Goal: Information Seeking & Learning: Learn about a topic

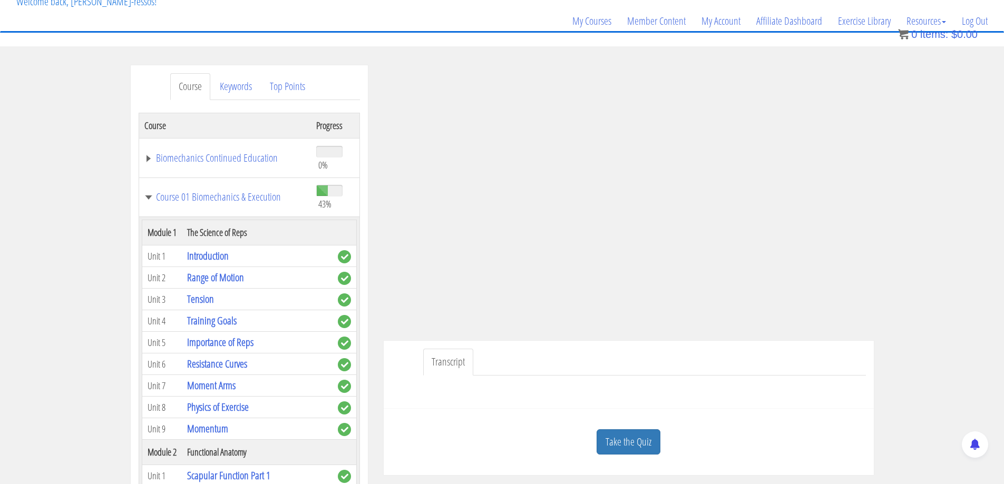
scroll to position [1790, 0]
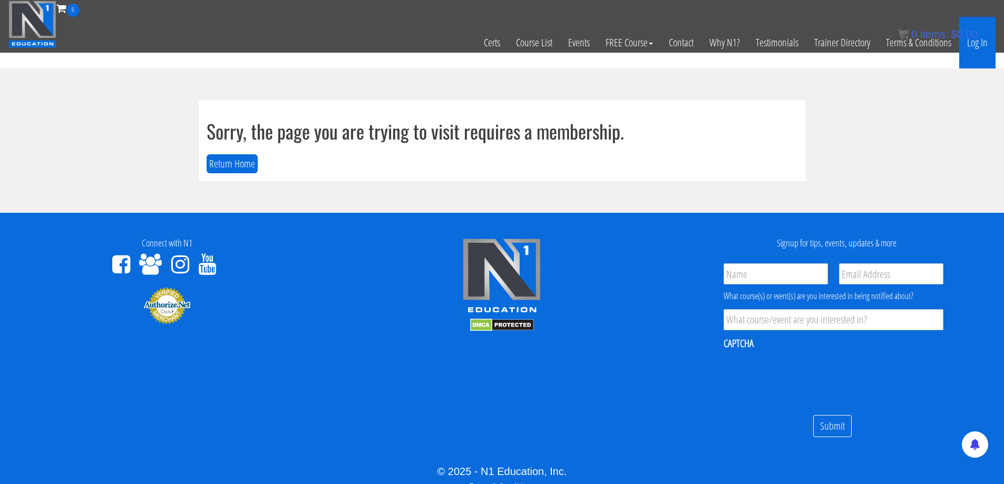
click at [976, 50] on link "Log In" at bounding box center [977, 43] width 36 height 52
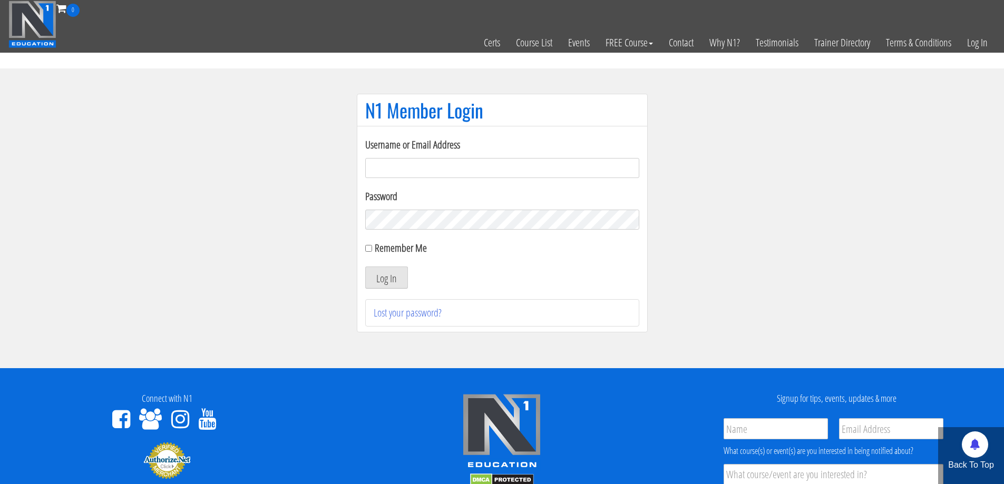
click at [427, 174] on input "Username or Email Address" at bounding box center [502, 168] width 274 height 20
type input "jimressos@gmail.com"
click at [434, 170] on input "[EMAIL_ADDRESS][DOMAIN_NAME]" at bounding box center [502, 168] width 274 height 20
click at [394, 273] on button "Log In" at bounding box center [386, 278] width 43 height 22
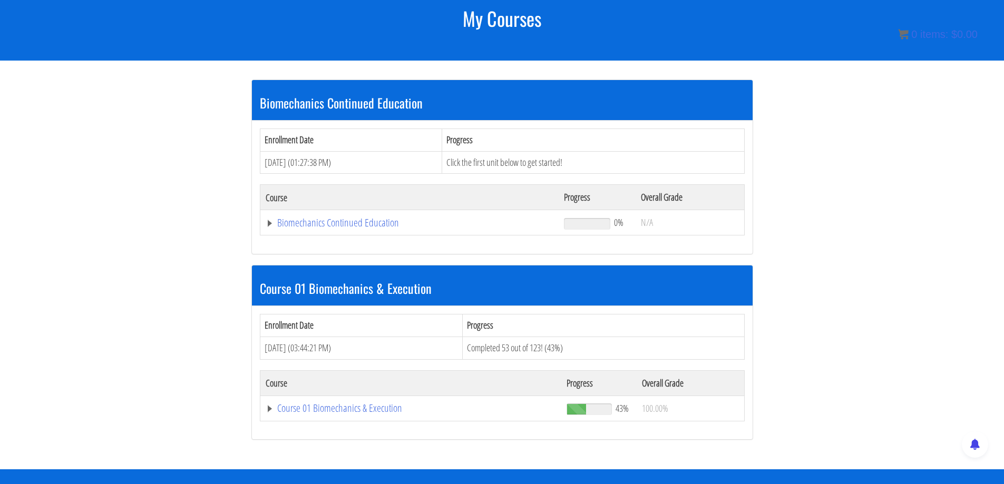
scroll to position [263, 0]
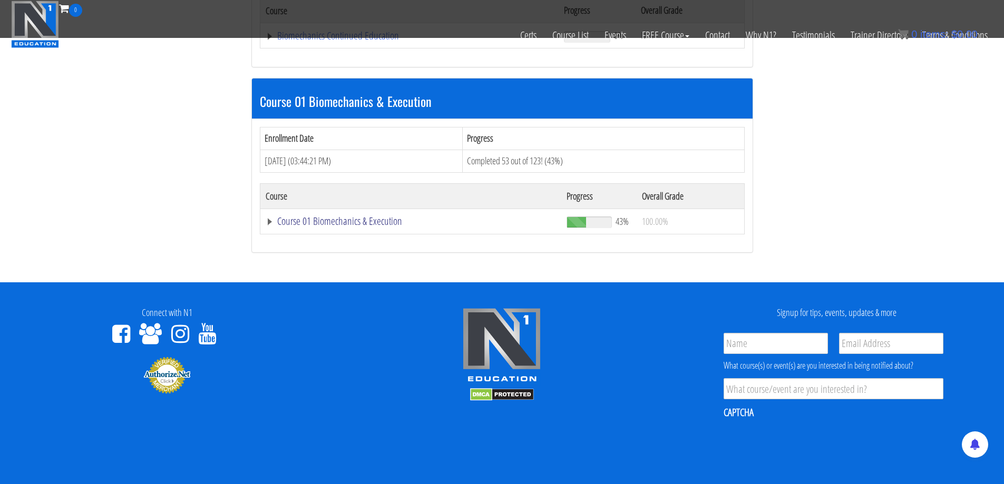
click at [382, 41] on link "Course 01 Biomechanics & Execution" at bounding box center [410, 36] width 288 height 11
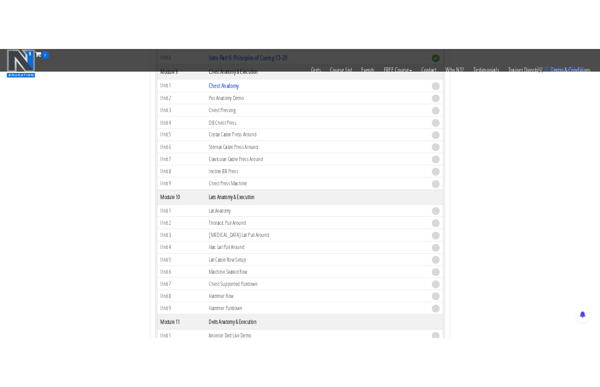
scroll to position [1756, 0]
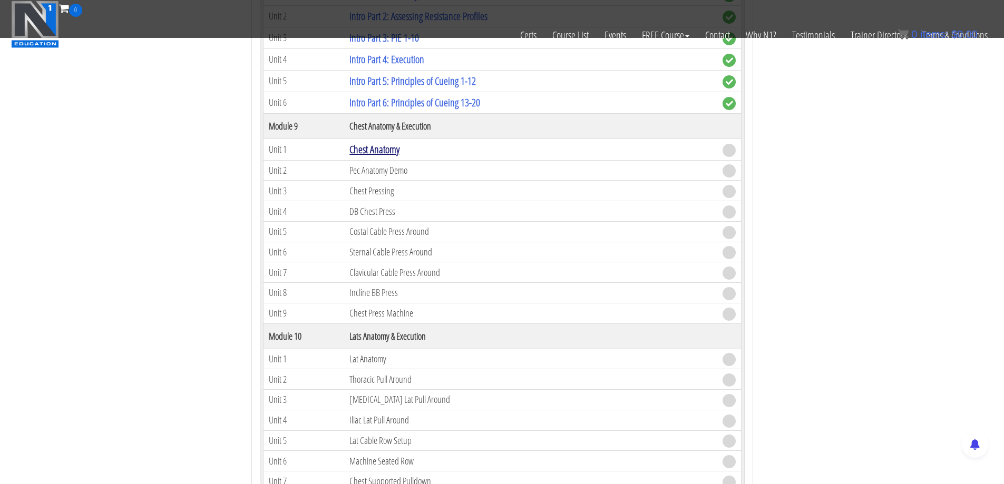
click at [389, 152] on link "Chest Anatomy" at bounding box center [374, 149] width 50 height 14
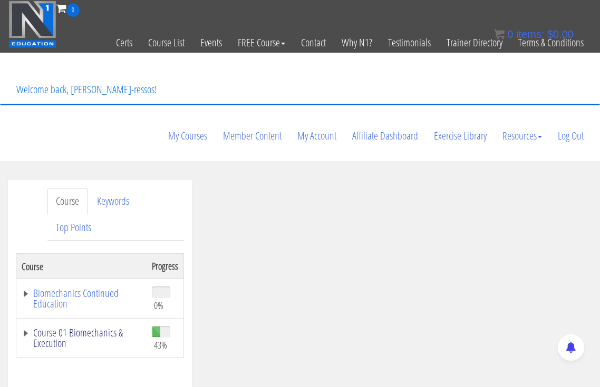
click at [123, 328] on link "Course 01 Biomechanics & Execution" at bounding box center [82, 338] width 120 height 21
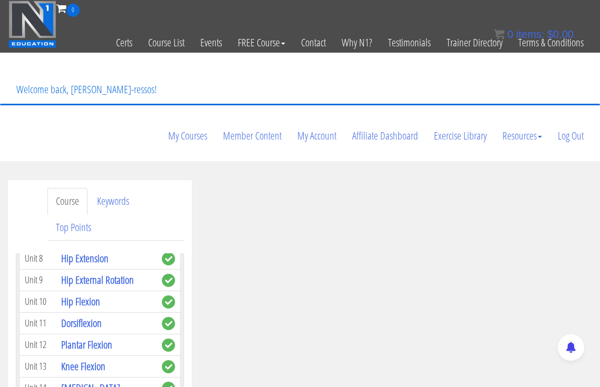
scroll to position [615, 0]
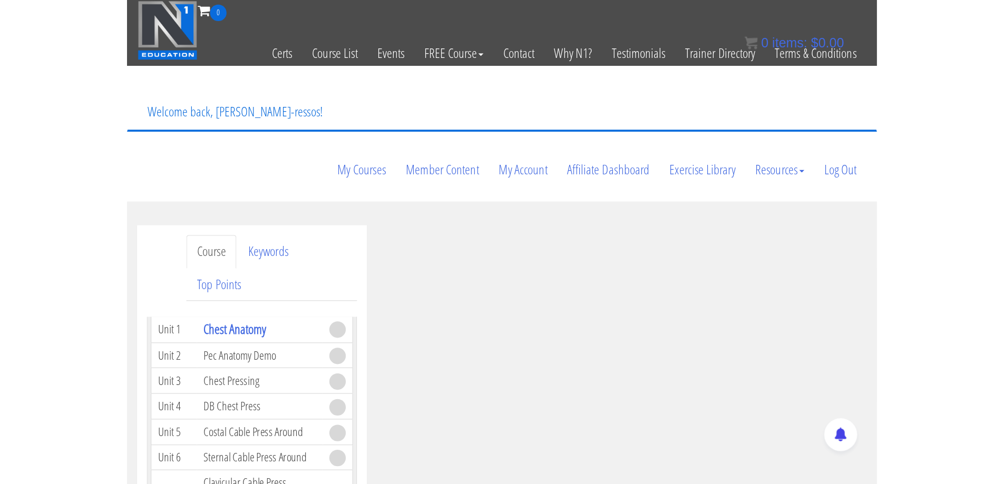
scroll to position [2196, 0]
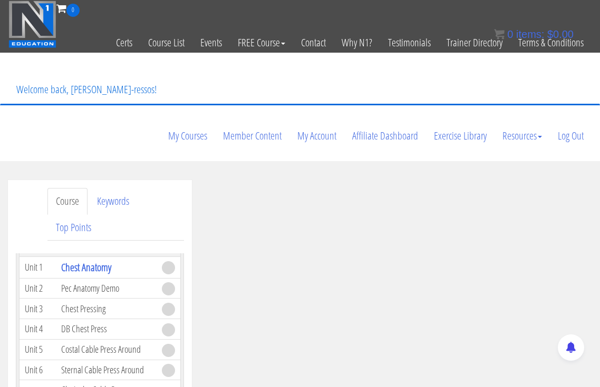
drag, startPoint x: 94, startPoint y: 265, endPoint x: 89, endPoint y: 252, distance: 13.2
click at [63, 248] on th "Chest Anatomy & Execution" at bounding box center [106, 237] width 101 height 40
copy th "Chest Anatomy & Execution"
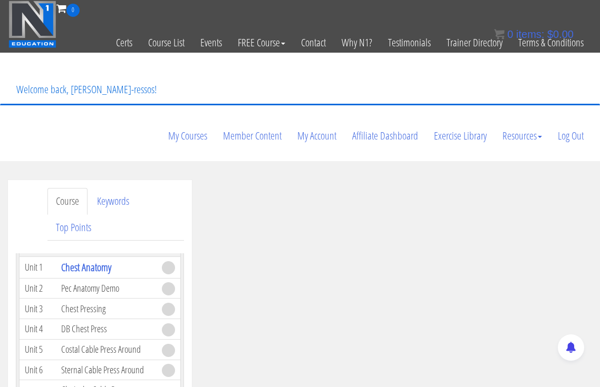
drag, startPoint x: 118, startPoint y: 285, endPoint x: 63, endPoint y: 288, distance: 55.4
click at [63, 278] on td "Chest Anatomy" at bounding box center [106, 268] width 101 height 22
copy link "Chest Anatomy"
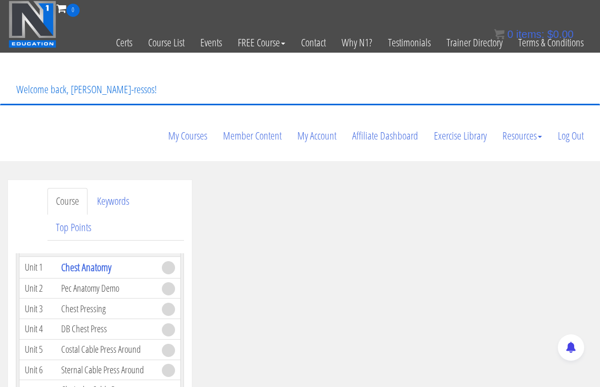
drag, startPoint x: 355, startPoint y: 362, endPoint x: 404, endPoint y: 366, distance: 49.2
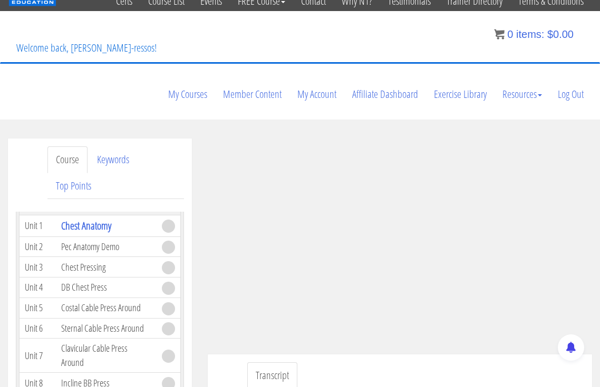
scroll to position [50, 0]
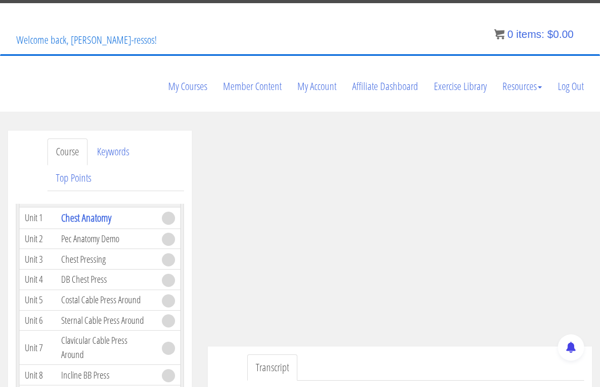
click at [427, 355] on ul "Transcript" at bounding box center [415, 368] width 337 height 27
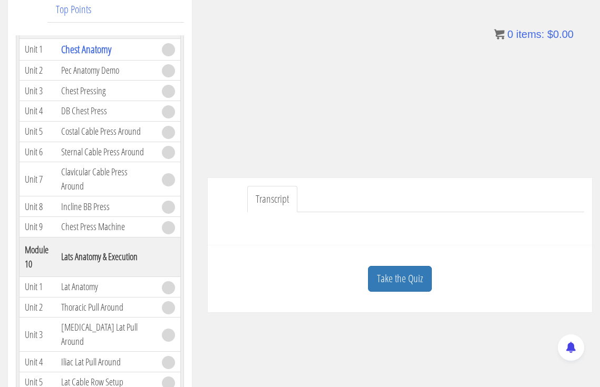
scroll to position [226, 0]
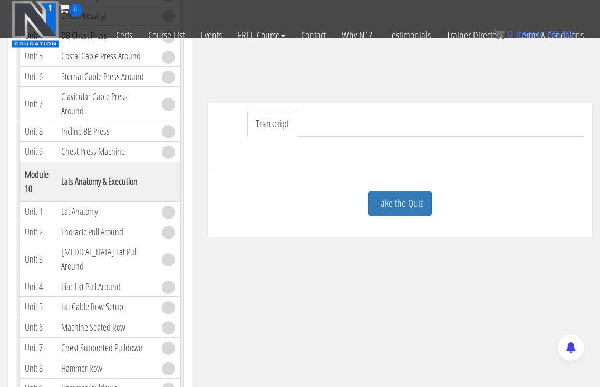
click at [399, 191] on link "Take the Quiz" at bounding box center [400, 204] width 64 height 26
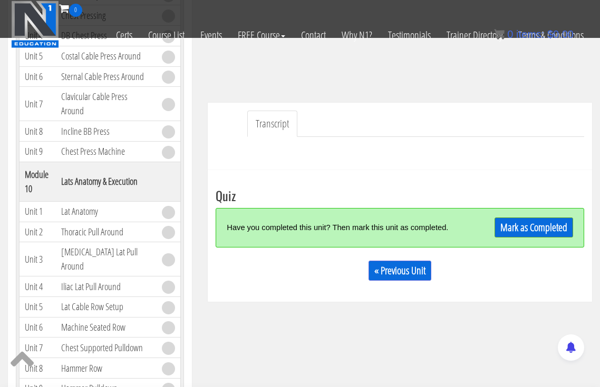
click at [530, 217] on div "Mark as Completed" at bounding box center [527, 228] width 91 height 23
click at [538, 218] on link "Mark as Completed" at bounding box center [533, 228] width 79 height 20
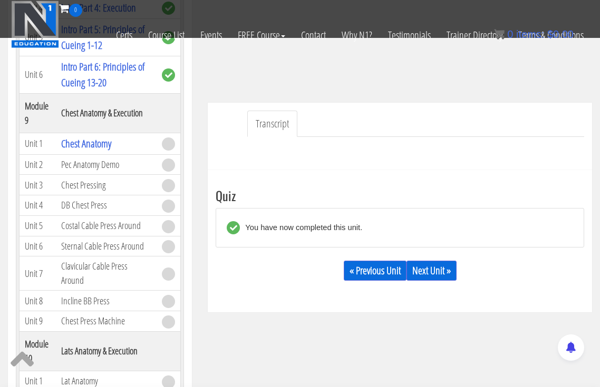
scroll to position [2020, 0]
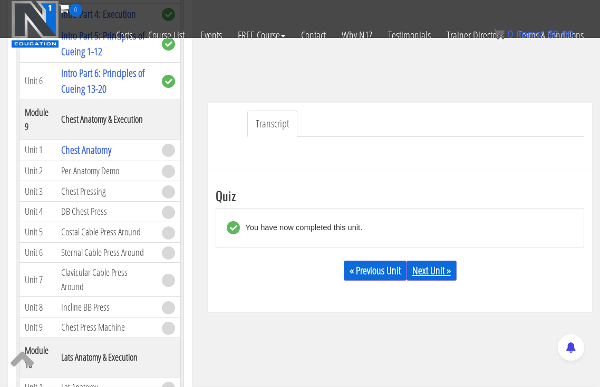
click at [435, 261] on link "Next Unit »" at bounding box center [431, 271] width 50 height 20
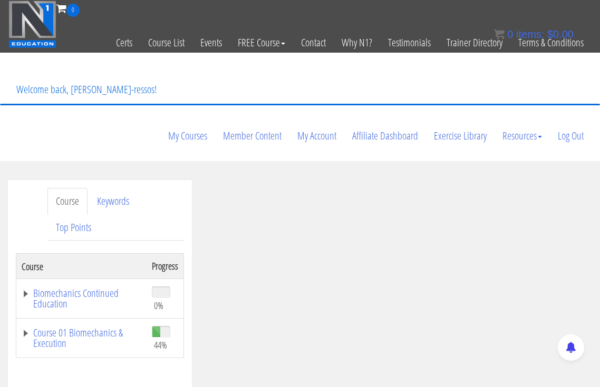
click at [105, 328] on link "Course 01 Biomechanics & Execution" at bounding box center [82, 338] width 120 height 21
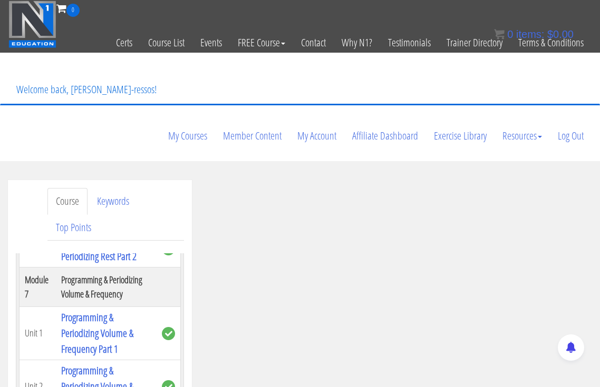
scroll to position [1493, 0]
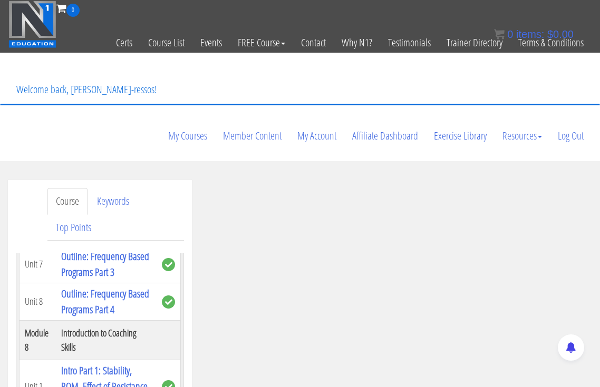
scroll to position [175, 0]
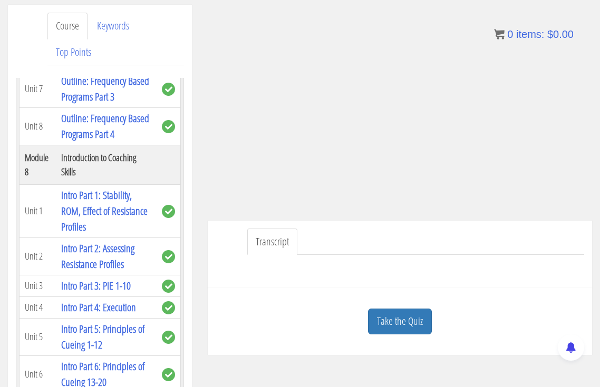
click at [402, 309] on link "Take the Quiz" at bounding box center [400, 322] width 64 height 26
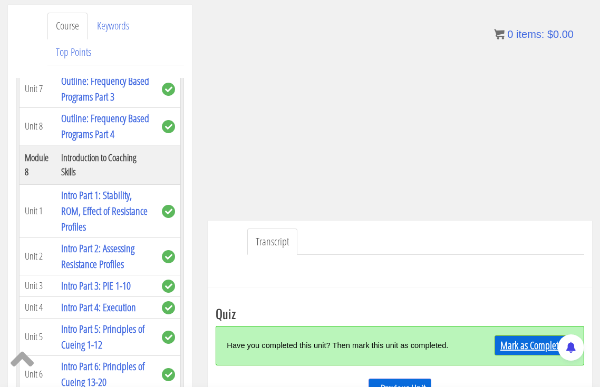
click at [532, 336] on link "Mark as Completed" at bounding box center [533, 346] width 79 height 20
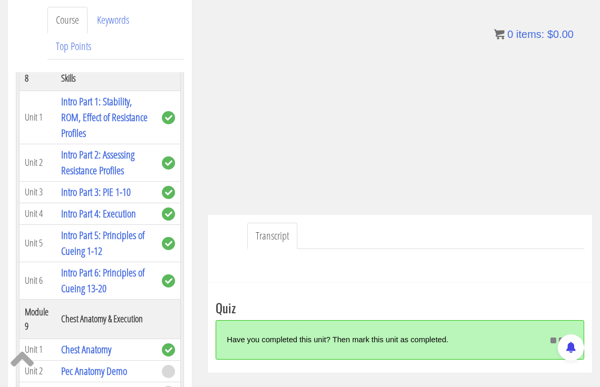
scroll to position [185, 0]
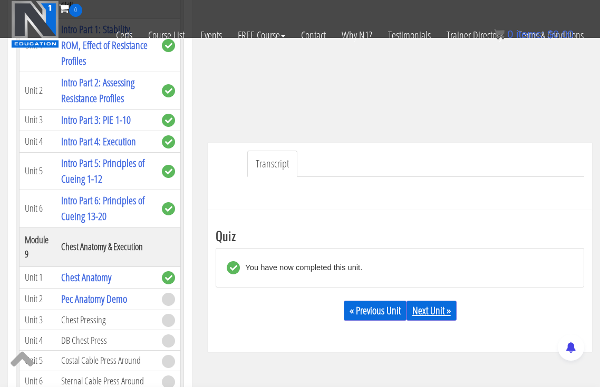
click at [429, 301] on link "Next Unit »" at bounding box center [431, 311] width 50 height 20
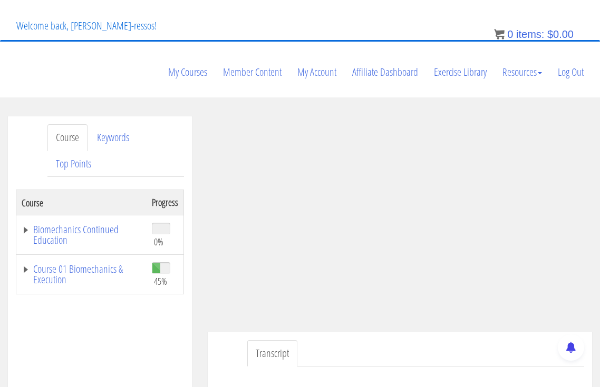
scroll to position [1, 0]
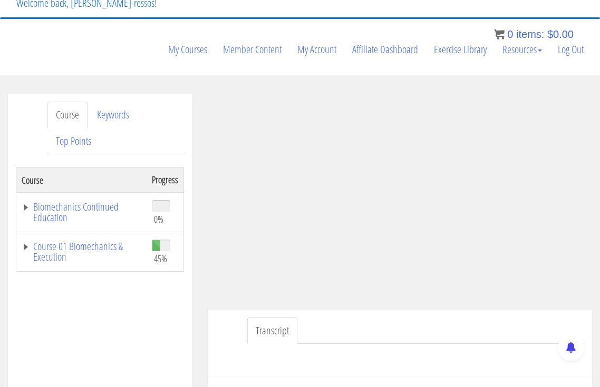
scroll to position [89, 0]
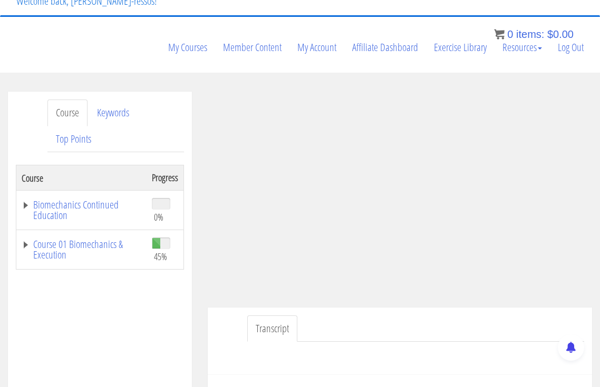
click at [389, 316] on ul "Transcript" at bounding box center [415, 329] width 337 height 27
click at [326, 316] on ul "Transcript" at bounding box center [415, 329] width 337 height 27
click at [385, 316] on ul "Transcript" at bounding box center [415, 329] width 337 height 27
click at [86, 239] on link "Course 01 Biomechanics & Execution" at bounding box center [82, 249] width 120 height 21
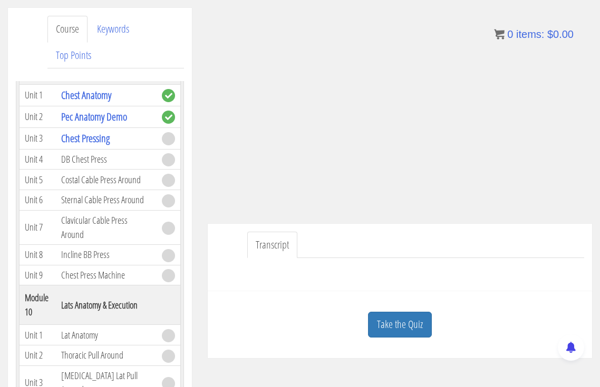
scroll to position [176, 0]
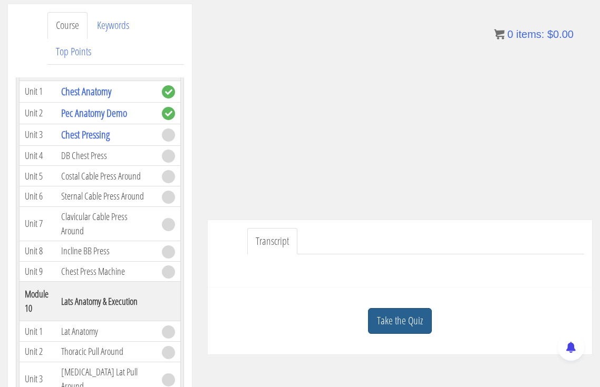
click at [415, 308] on link "Take the Quiz" at bounding box center [400, 321] width 64 height 26
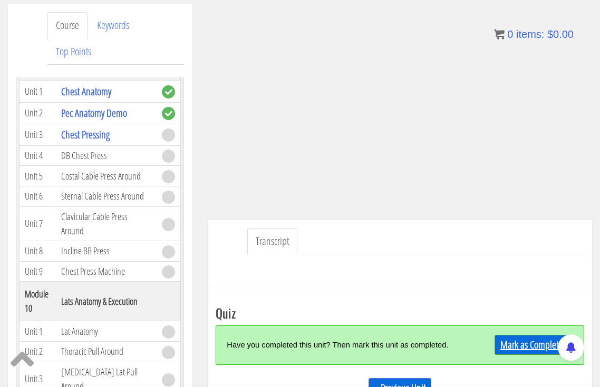
click at [518, 335] on link "Mark as Completed" at bounding box center [533, 345] width 79 height 20
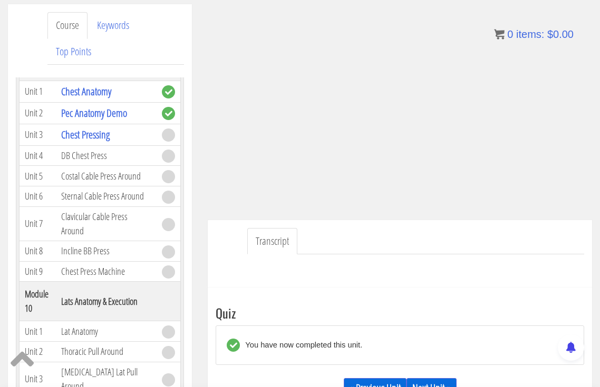
click at [428, 378] on link "Next Unit »" at bounding box center [431, 388] width 50 height 20
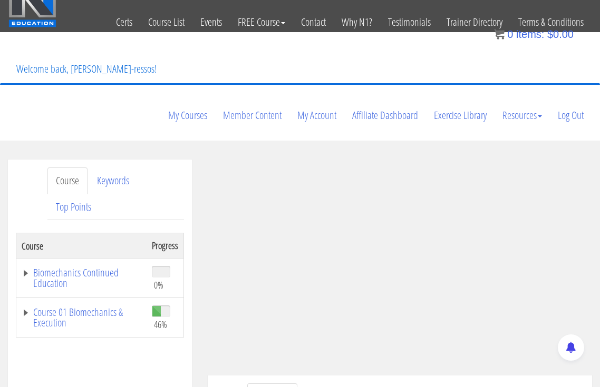
scroll to position [24, 0]
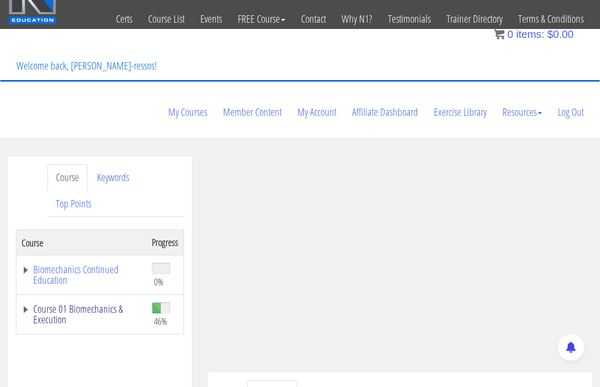
click at [101, 304] on link "Course 01 Biomechanics & Execution" at bounding box center [82, 314] width 120 height 21
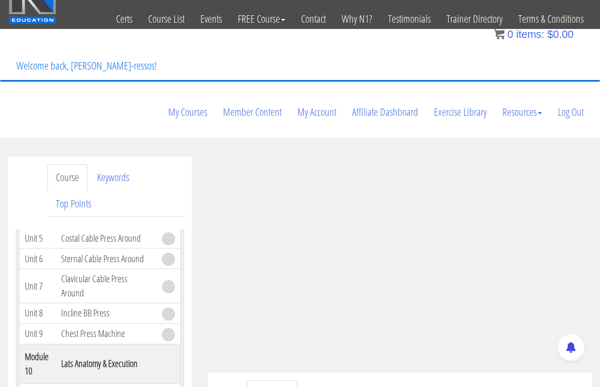
scroll to position [2283, 0]
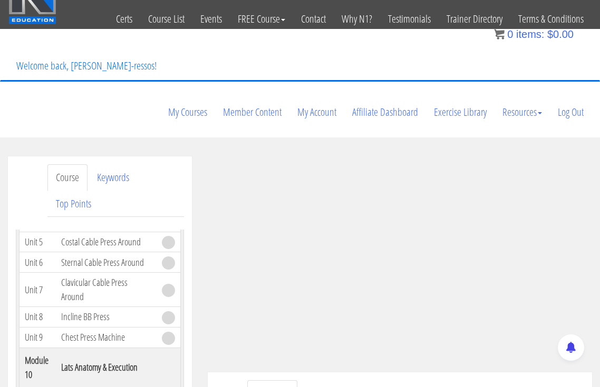
click at [441, 380] on ul "Transcript" at bounding box center [415, 393] width 337 height 27
click at [477, 380] on ul "Transcript" at bounding box center [415, 393] width 337 height 27
click at [471, 380] on ul "Transcript" at bounding box center [415, 393] width 337 height 27
click at [381, 380] on ul "Transcript" at bounding box center [415, 393] width 337 height 27
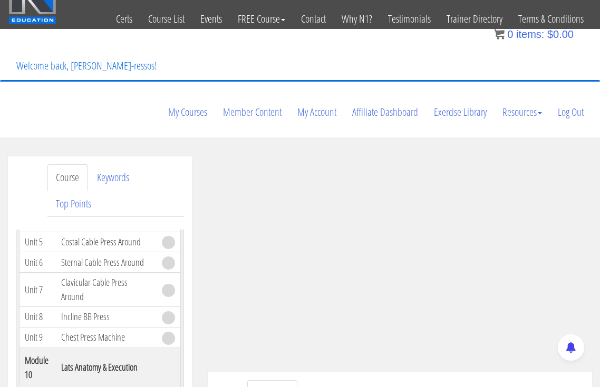
click at [359, 380] on ul "Transcript" at bounding box center [415, 393] width 337 height 27
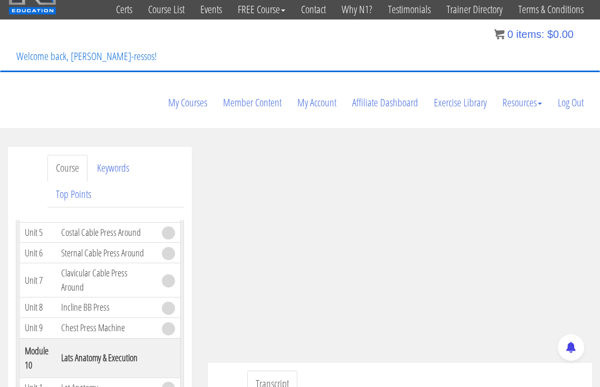
scroll to position [35, 0]
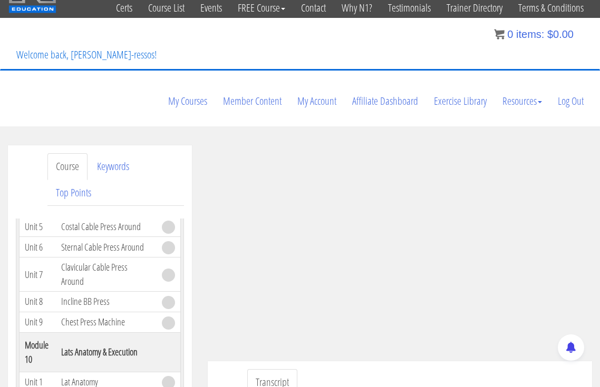
scroll to position [2283, 0]
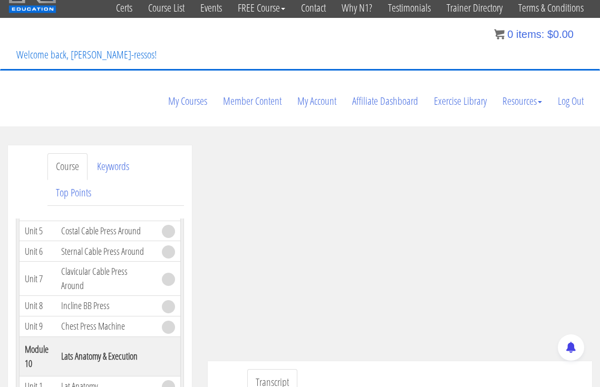
click at [457, 369] on ul "Transcript" at bounding box center [415, 382] width 337 height 27
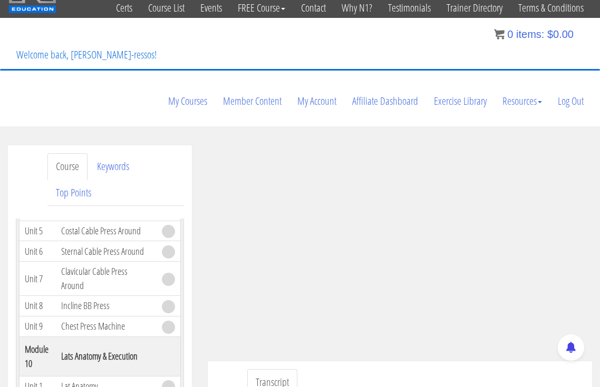
click at [421, 369] on ul "Transcript" at bounding box center [415, 382] width 337 height 27
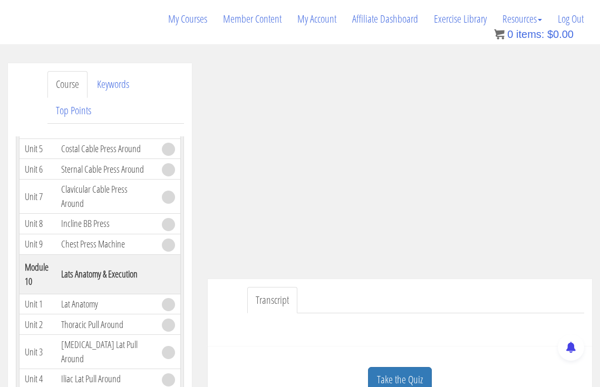
scroll to position [123, 0]
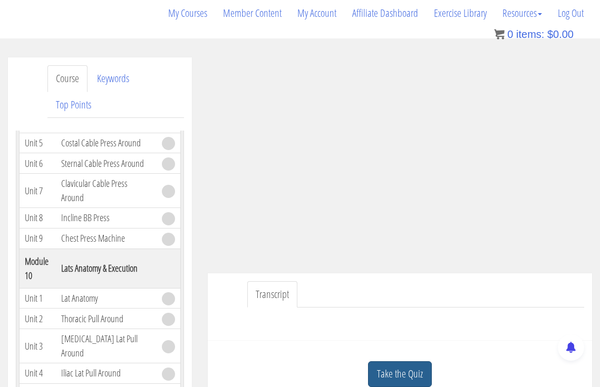
click at [404, 362] on link "Take the Quiz" at bounding box center [400, 375] width 64 height 26
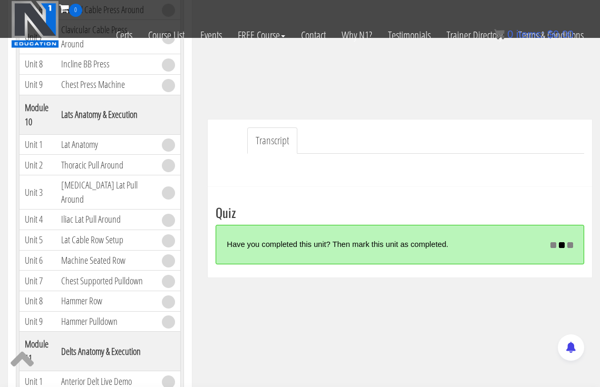
scroll to position [211, 0]
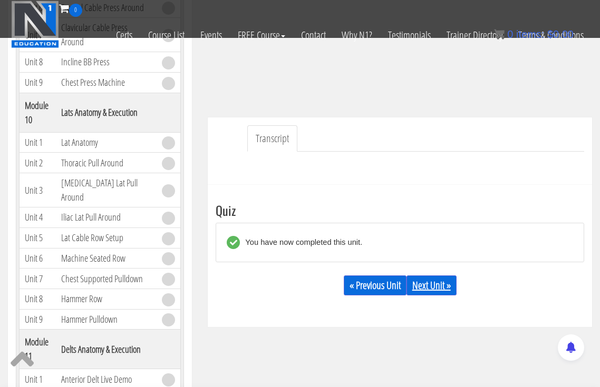
click at [434, 276] on link "Next Unit »" at bounding box center [431, 286] width 50 height 20
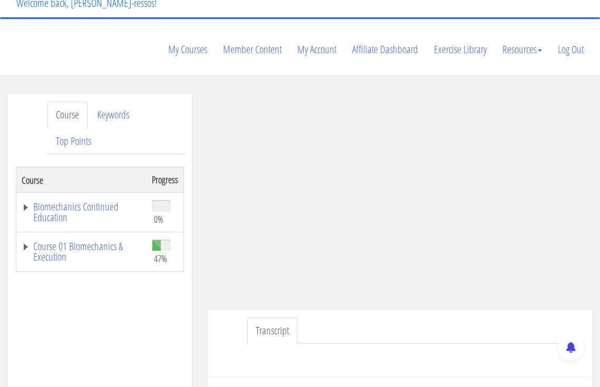
scroll to position [88, 0]
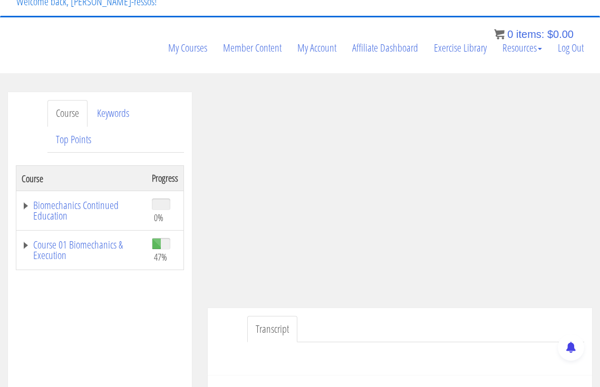
drag, startPoint x: 532, startPoint y: 274, endPoint x: 559, endPoint y: 269, distance: 27.4
click at [533, 316] on ul "Transcript" at bounding box center [415, 329] width 337 height 27
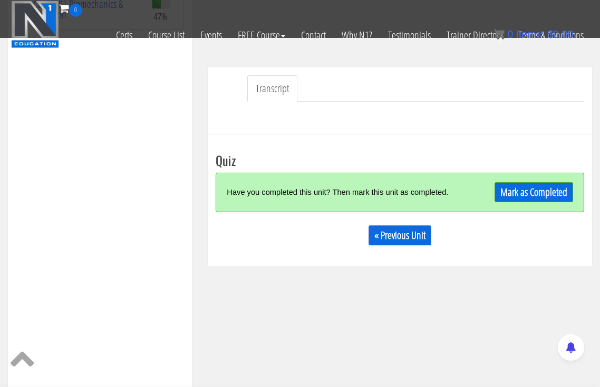
scroll to position [263, 0]
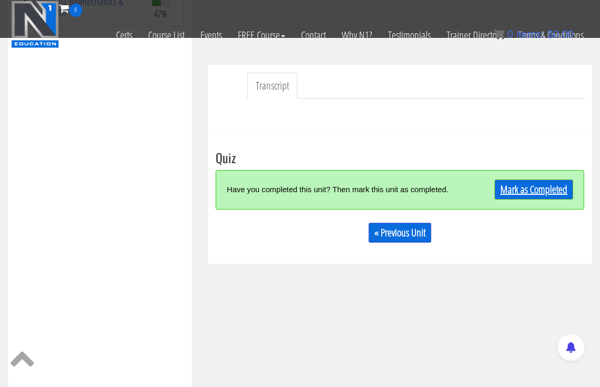
click at [547, 180] on link "Mark as Completed" at bounding box center [533, 190] width 79 height 20
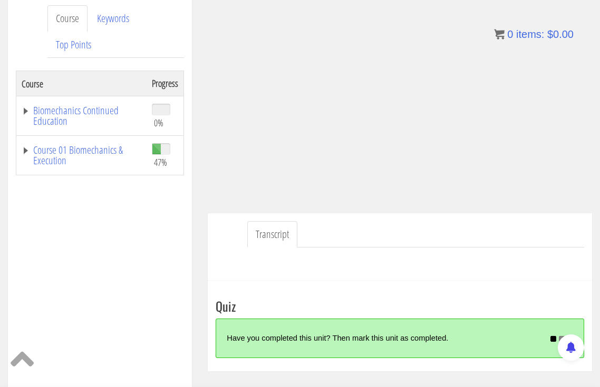
scroll to position [185, 0]
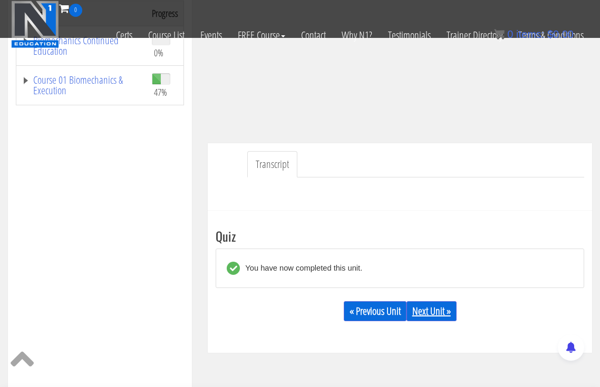
click at [450, 301] on link "Next Unit »" at bounding box center [431, 311] width 50 height 20
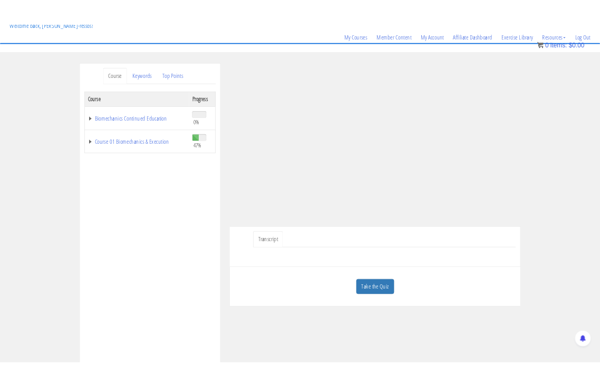
scroll to position [88, 0]
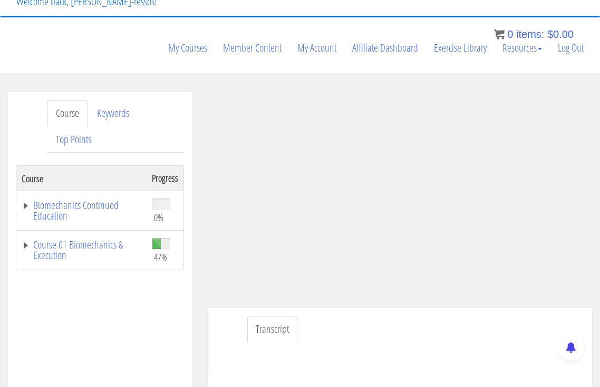
click at [395, 316] on ul "Transcript" at bounding box center [415, 329] width 337 height 27
click at [503, 316] on ul "Transcript" at bounding box center [415, 329] width 337 height 27
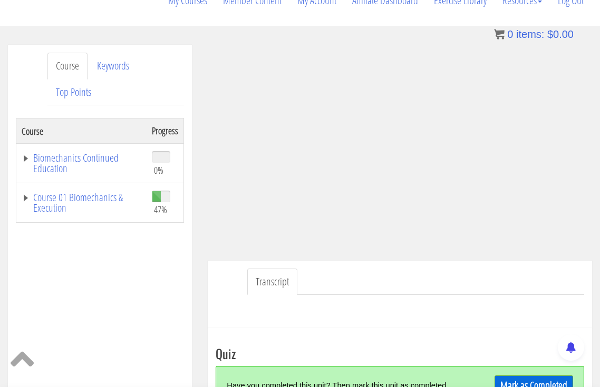
scroll to position [175, 0]
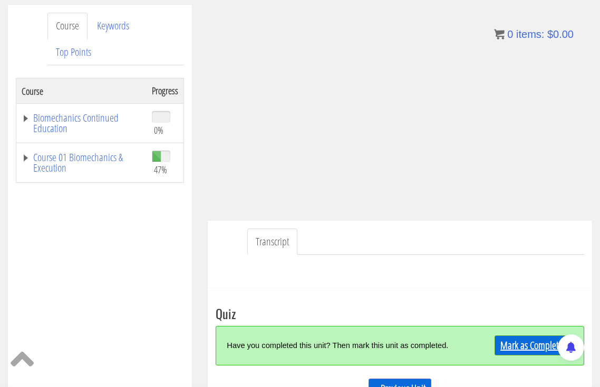
click at [525, 336] on link "Mark as Completed" at bounding box center [533, 346] width 79 height 20
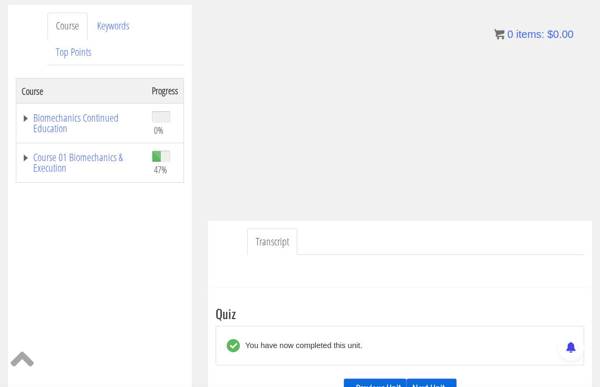
click at [438, 379] on link "Next Unit »" at bounding box center [431, 389] width 50 height 20
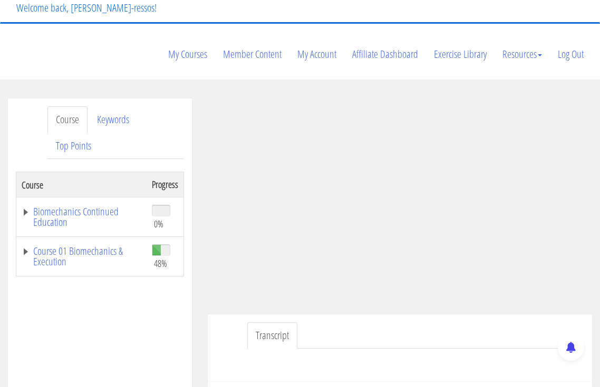
scroll to position [88, 0]
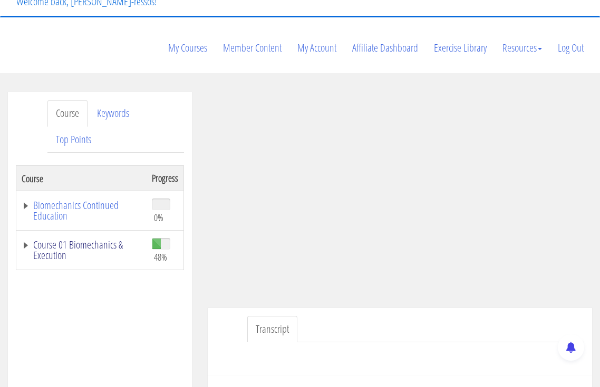
click at [107, 240] on link "Course 01 Biomechanics & Execution" at bounding box center [82, 250] width 120 height 21
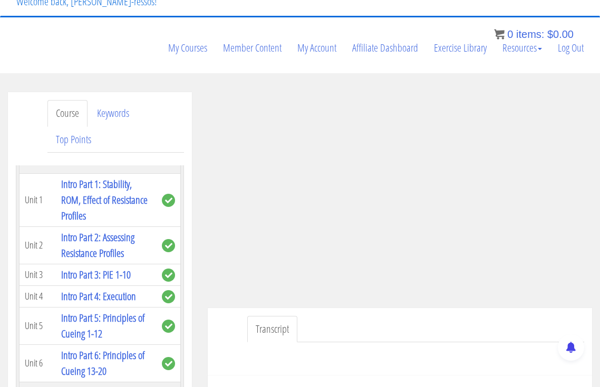
scroll to position [2371, 0]
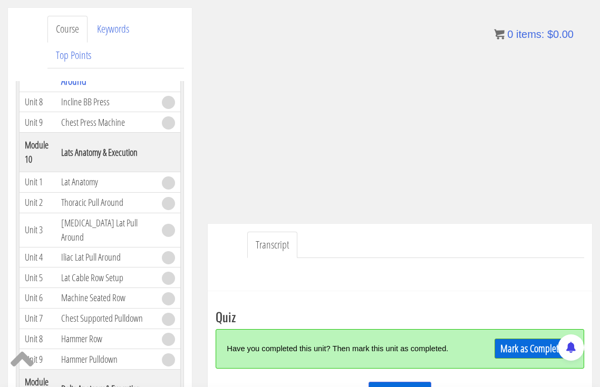
scroll to position [175, 0]
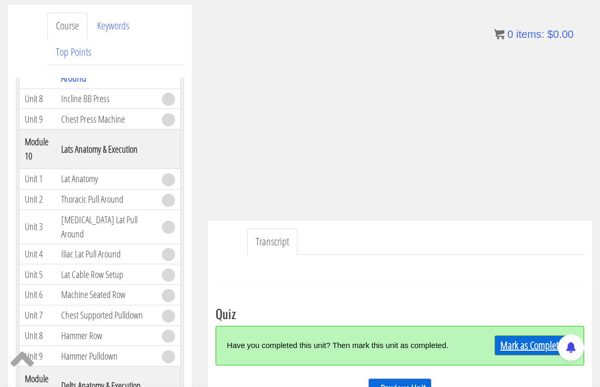
click at [523, 336] on link "Mark as Completed" at bounding box center [533, 346] width 79 height 20
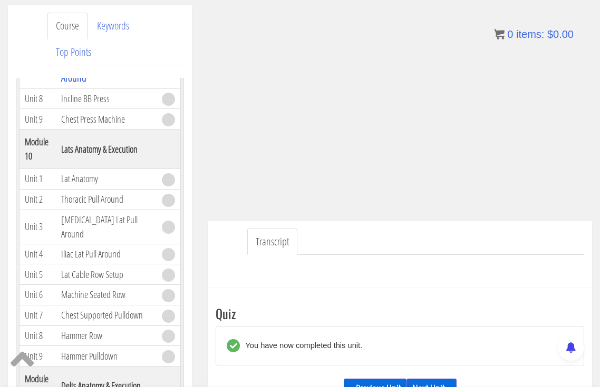
click at [436, 379] on link "Next Unit »" at bounding box center [431, 389] width 50 height 20
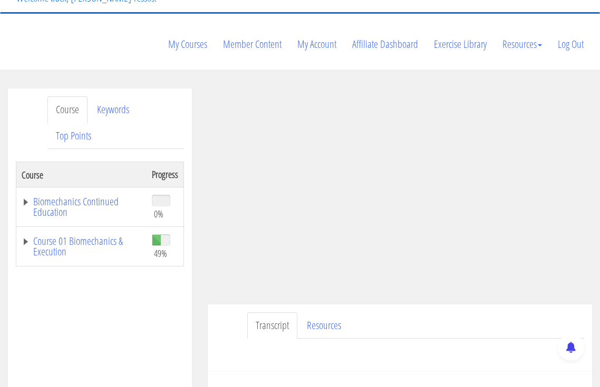
scroll to position [88, 0]
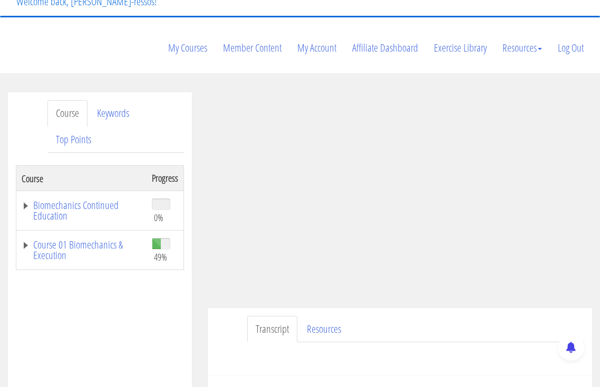
click at [450, 316] on ul "Transcript Resources" at bounding box center [415, 329] width 337 height 27
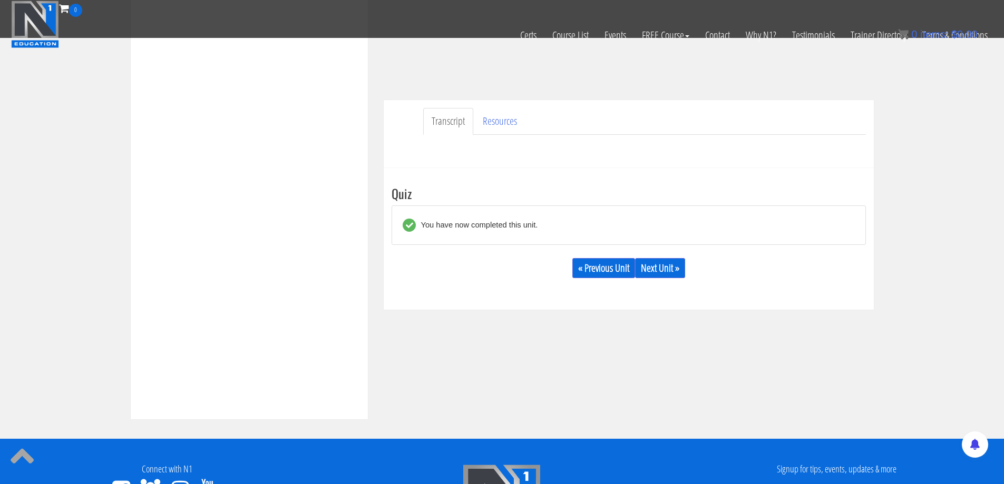
scroll to position [248, 0]
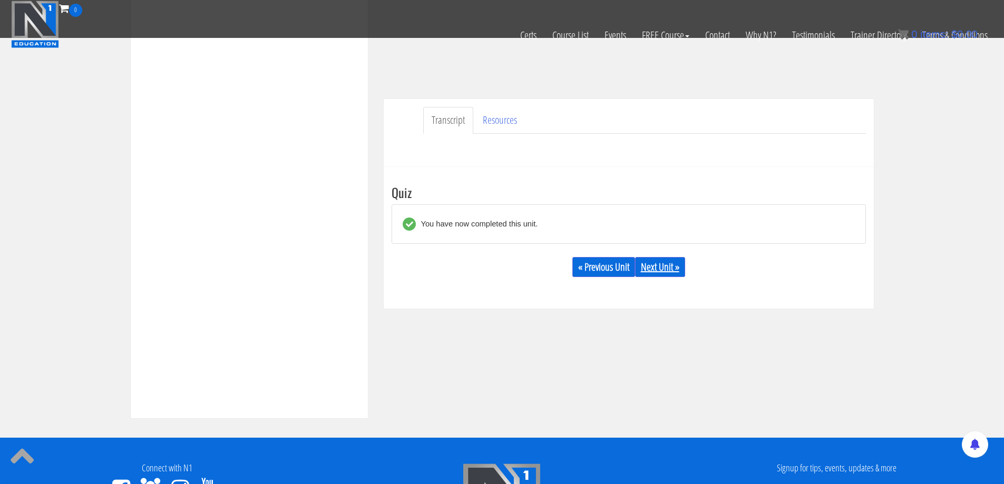
click at [599, 277] on link "Next Unit »" at bounding box center [660, 267] width 50 height 20
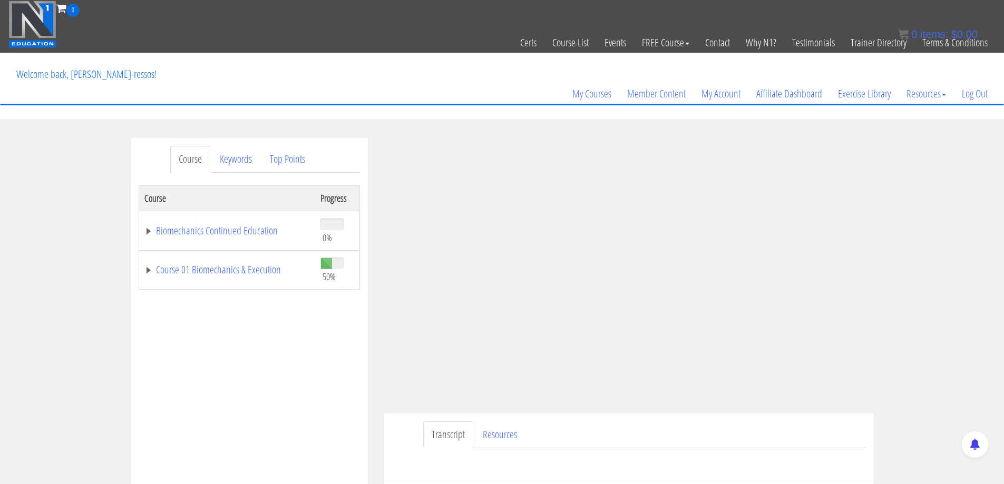
click at [587, 436] on ul "Transcript Resources" at bounding box center [644, 435] width 443 height 27
click at [596, 433] on ul "Transcript Resources" at bounding box center [644, 435] width 443 height 27
click at [581, 423] on ul "Transcript Resources" at bounding box center [644, 435] width 443 height 27
click at [593, 429] on ul "Transcript Resources" at bounding box center [644, 435] width 443 height 27
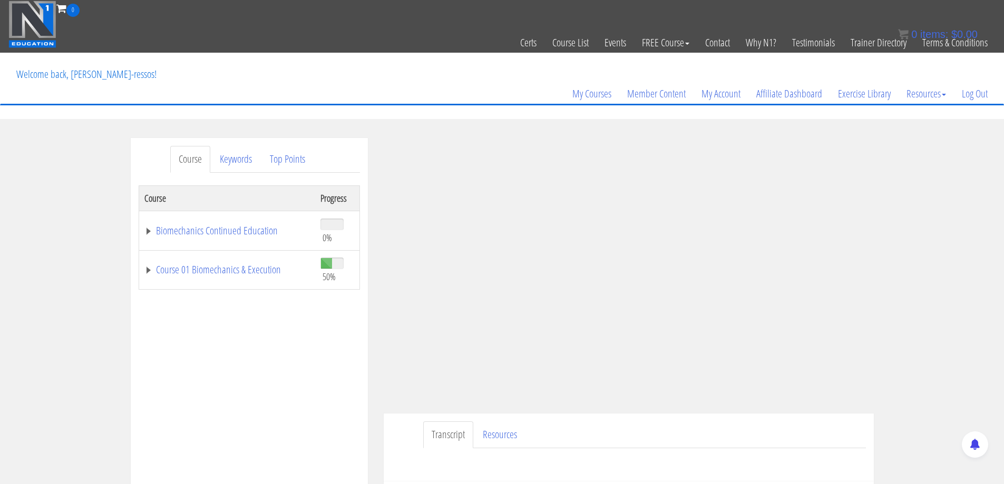
click at [580, 432] on ul "Transcript Resources" at bounding box center [644, 435] width 443 height 27
click at [262, 278] on td "Course 01 Biomechanics & Execution" at bounding box center [227, 270] width 177 height 40
click at [262, 275] on link "Course 01 Biomechanics & Execution" at bounding box center [226, 270] width 165 height 11
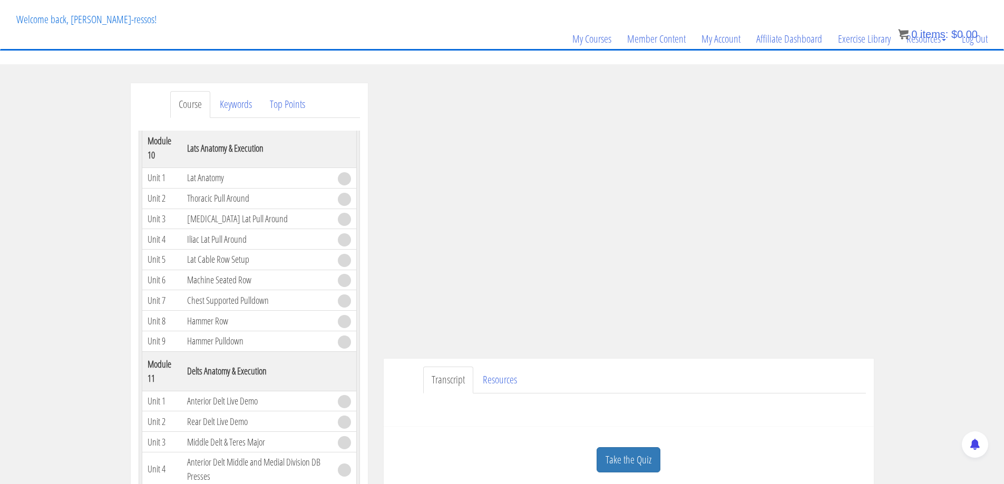
scroll to position [175, 0]
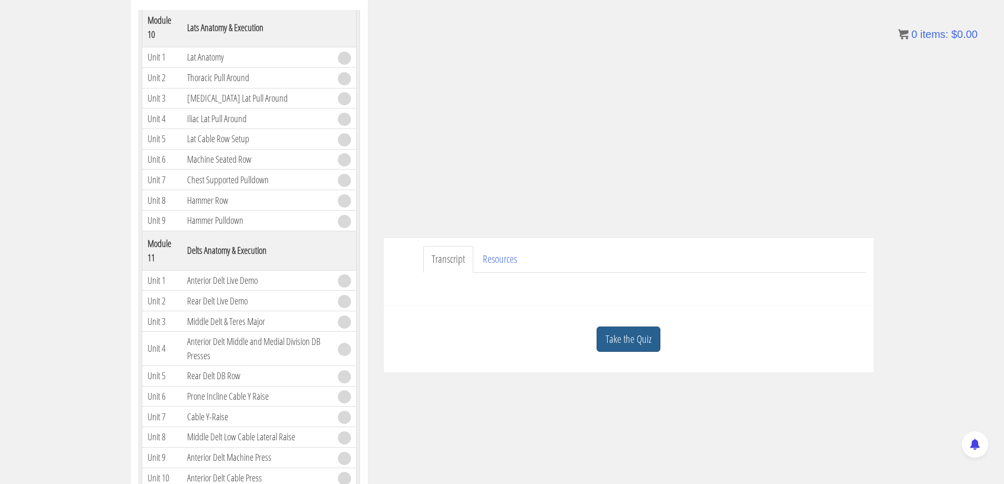
click at [636, 343] on link "Take the Quiz" at bounding box center [629, 340] width 64 height 26
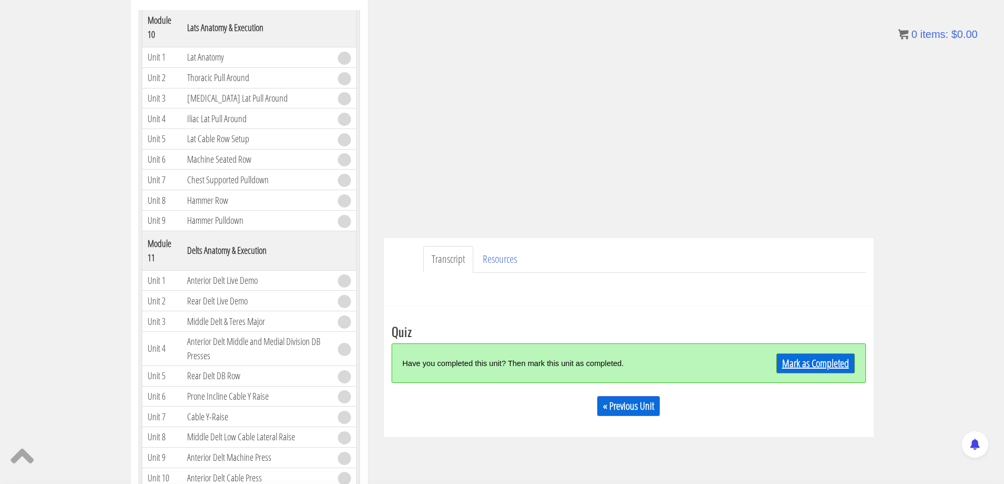
click at [808, 362] on link "Mark as Completed" at bounding box center [815, 364] width 79 height 20
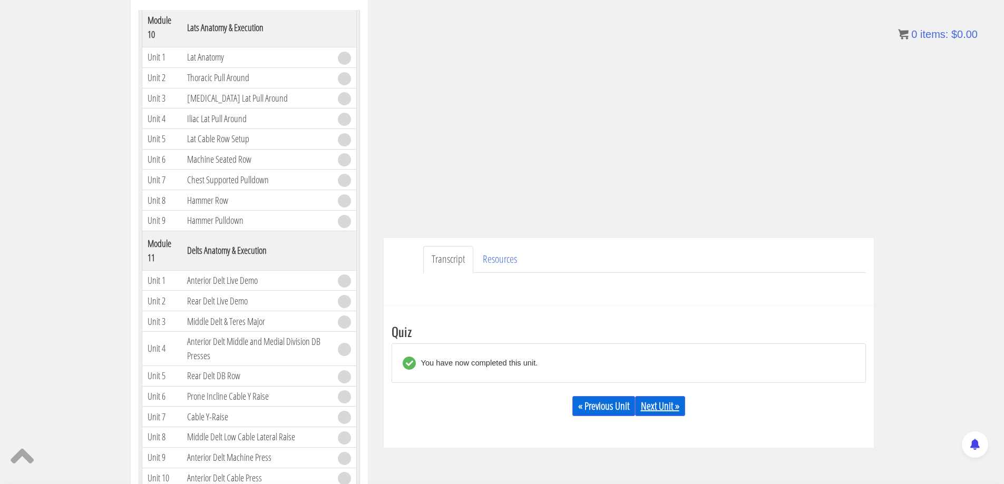
click at [661, 411] on link "Next Unit »" at bounding box center [660, 406] width 50 height 20
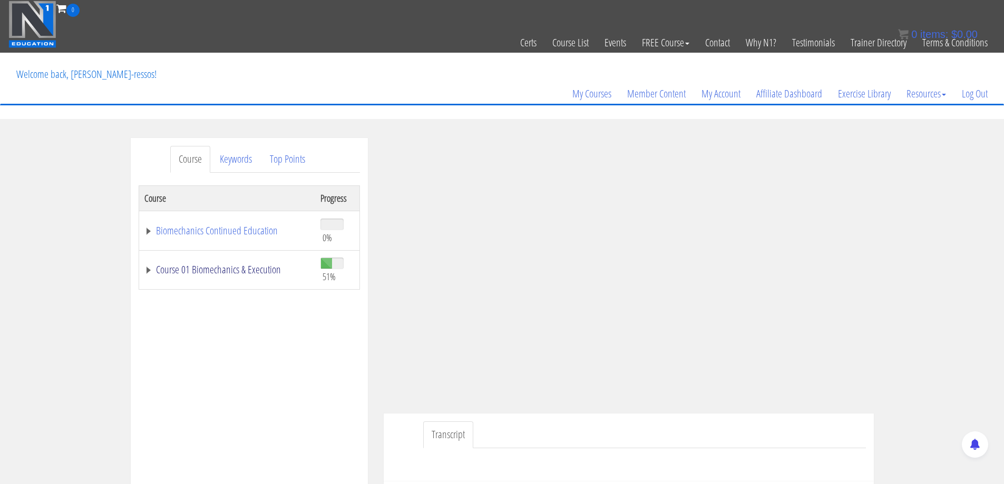
click at [234, 265] on link "Course 01 Biomechanics & Execution" at bounding box center [226, 270] width 165 height 11
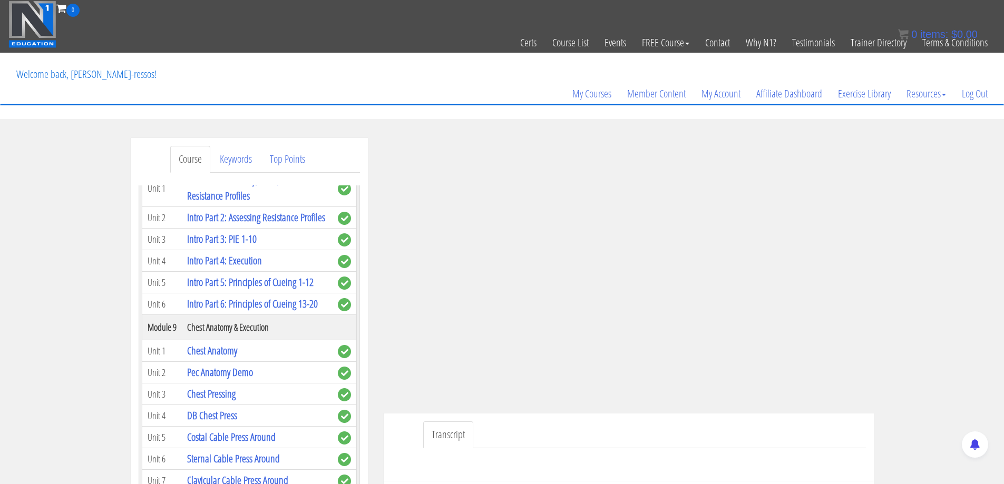
scroll to position [1756, 0]
